Goal: Information Seeking & Learning: Check status

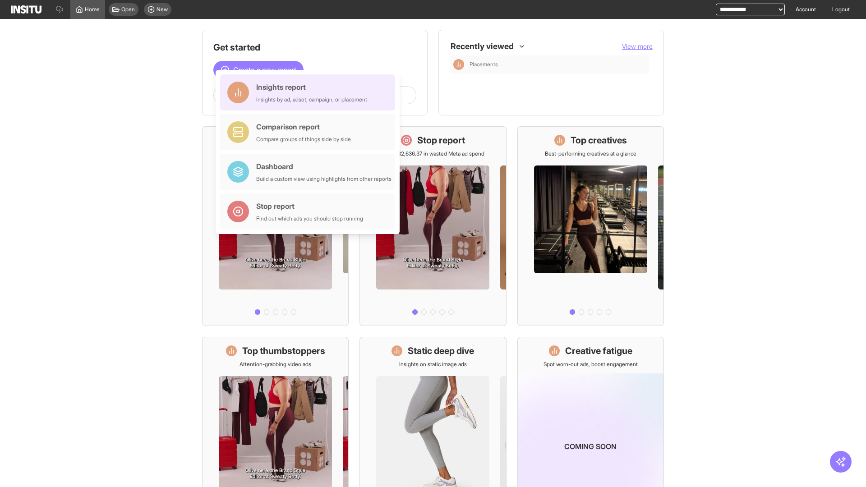
click at [310, 92] on div "Insights report Insights by ad, adset, campaign, or placement" at bounding box center [311, 93] width 111 height 22
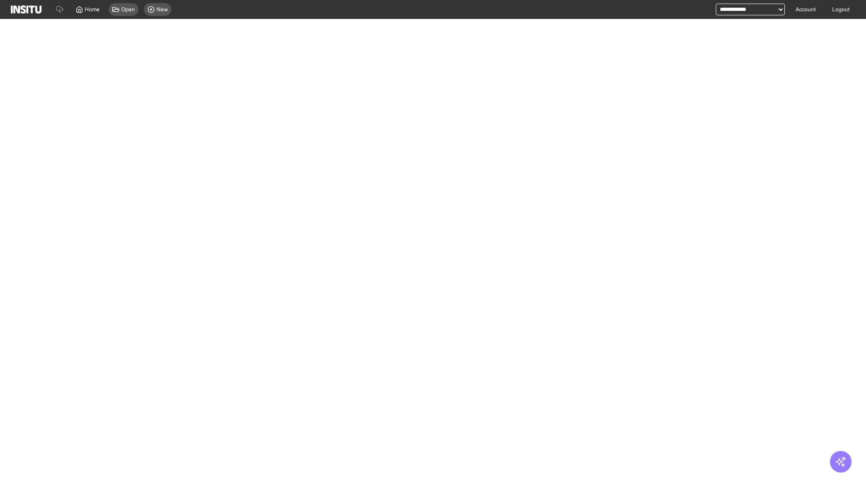
select select "**"
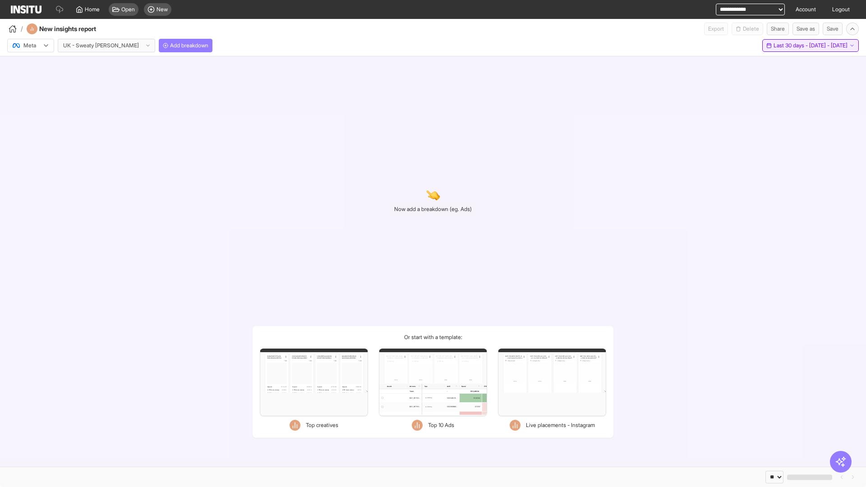
click at [799, 46] on span "Last 30 days - [DATE] - [DATE]" at bounding box center [811, 45] width 74 height 7
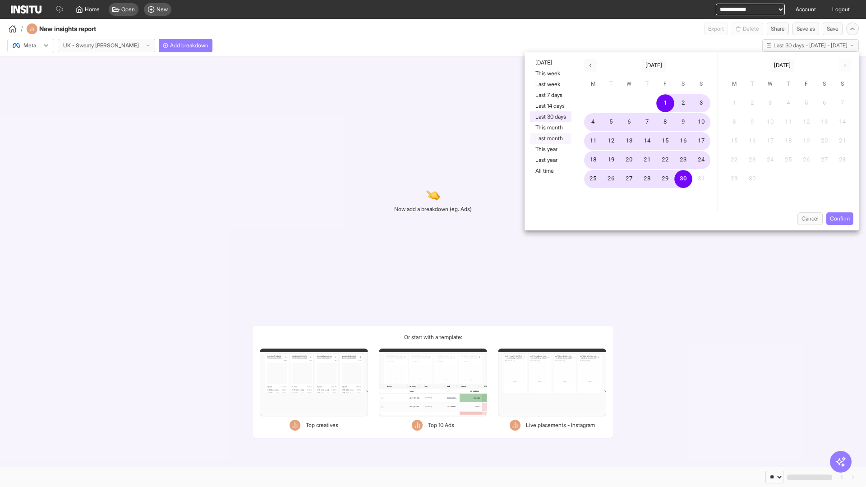
click at [550, 139] on button "Last month" at bounding box center [551, 138] width 42 height 11
